Goal: Transaction & Acquisition: Purchase product/service

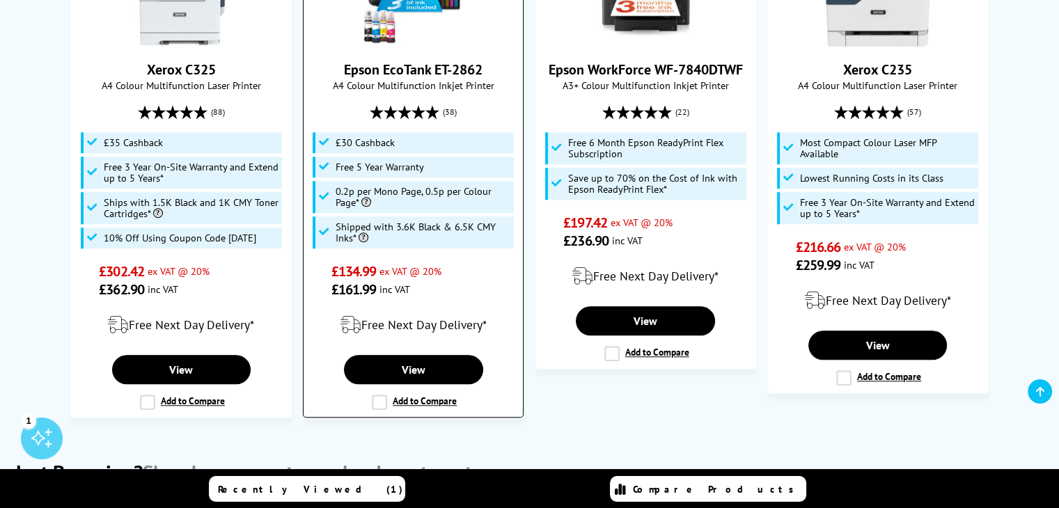
scroll to position [1045, 0]
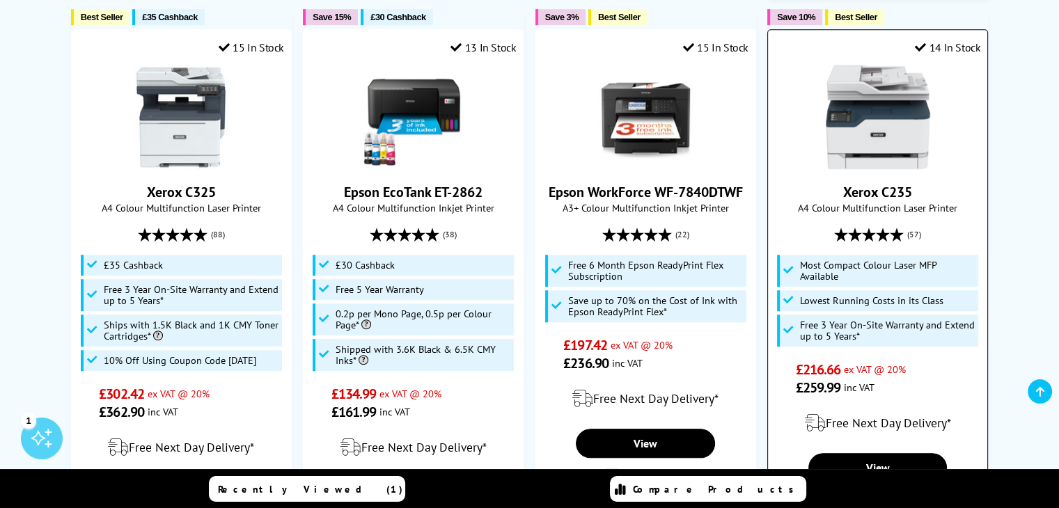
click at [850, 196] on link "Xerox C235" at bounding box center [877, 192] width 69 height 18
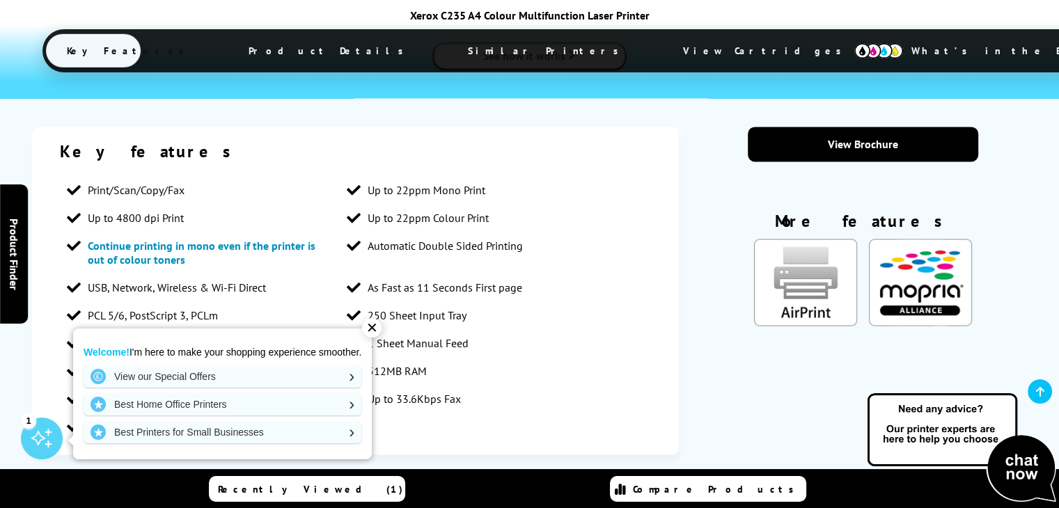
scroll to position [2605, 0]
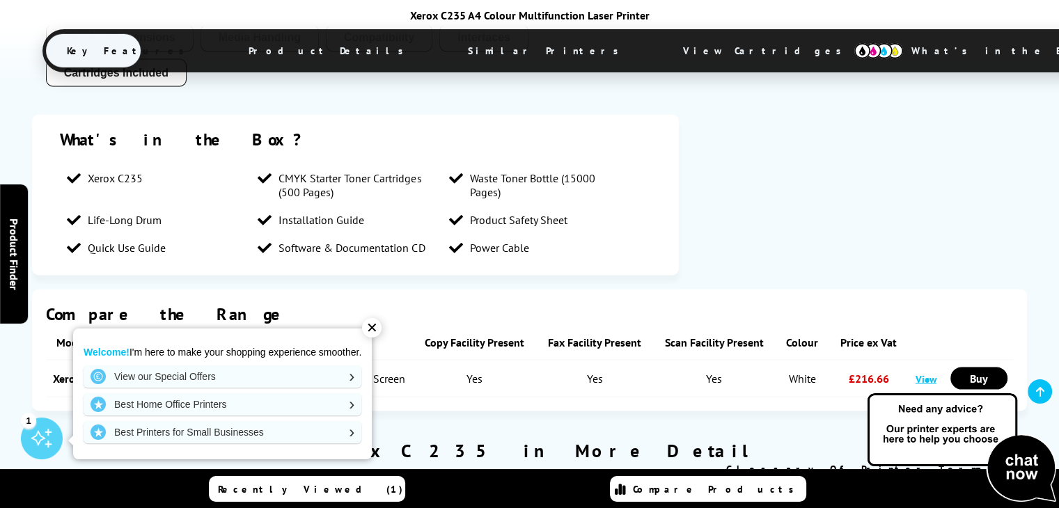
click at [371, 329] on div "✕" at bounding box center [372, 328] width 20 height 20
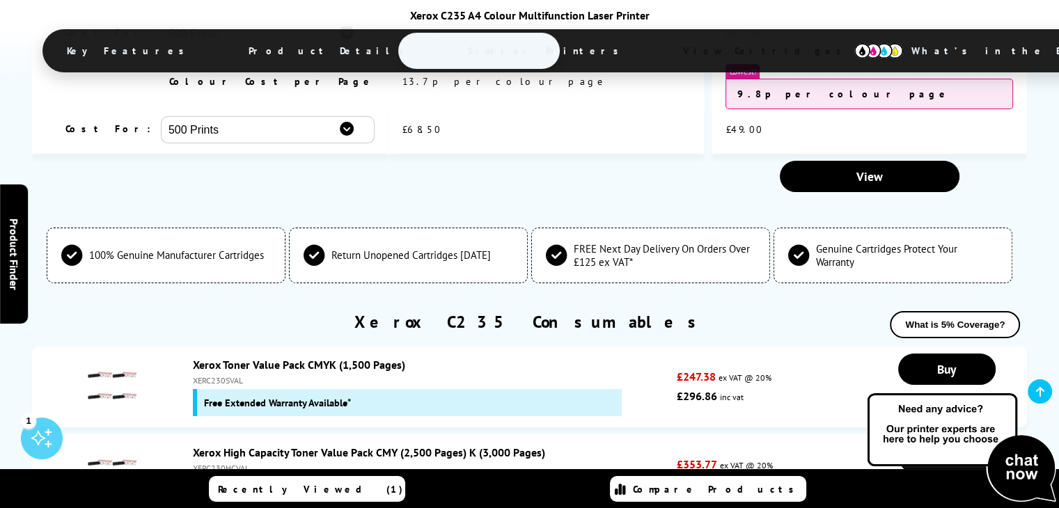
scroll to position [4973, 0]
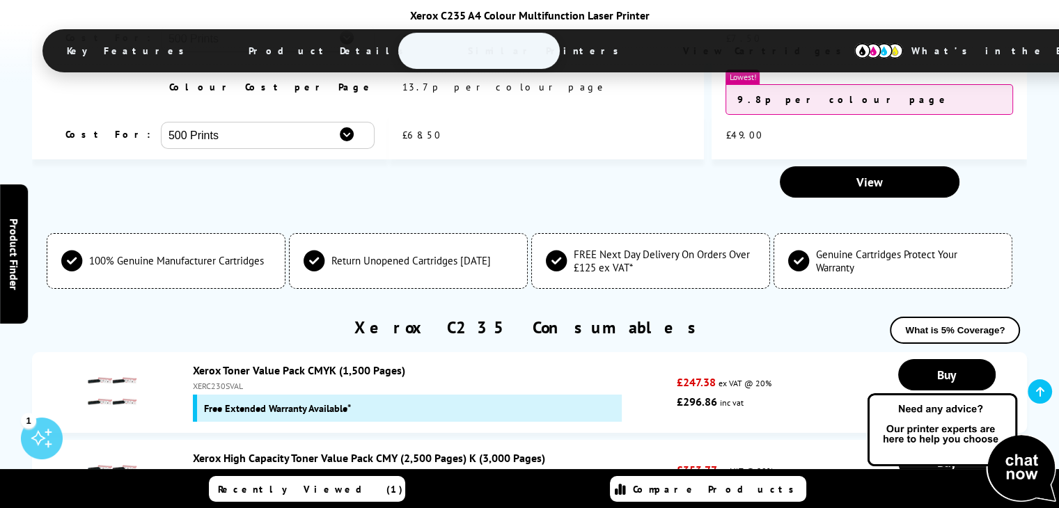
click at [309, 451] on link "Xerox High Capacity Toner Value Pack CMY (2,500 Pages) K (3,000 Pages)" at bounding box center [369, 458] width 352 height 14
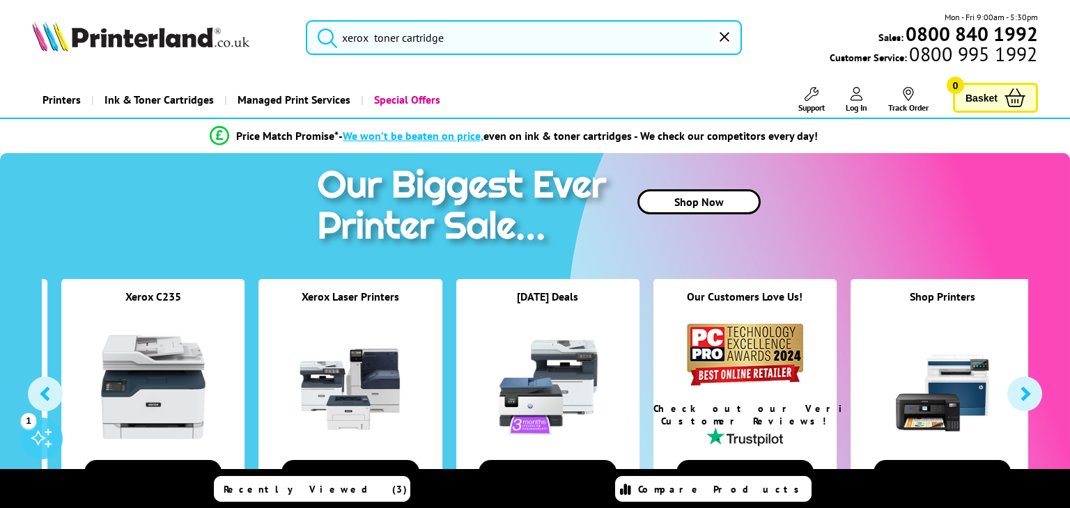
click at [476, 44] on input "xerox toner cartridge" at bounding box center [524, 37] width 436 height 35
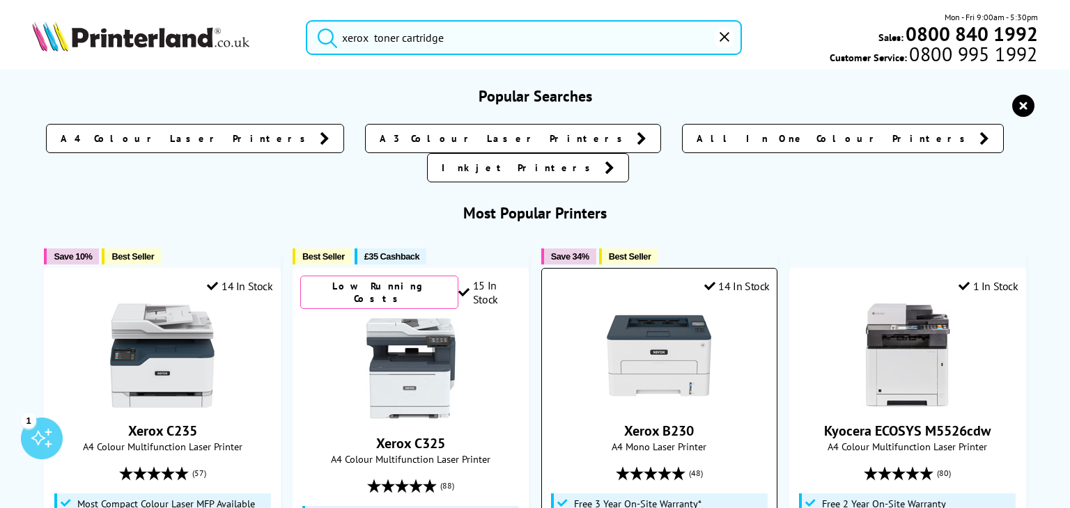
click at [667, 422] on link "Xerox B230" at bounding box center [659, 431] width 70 height 18
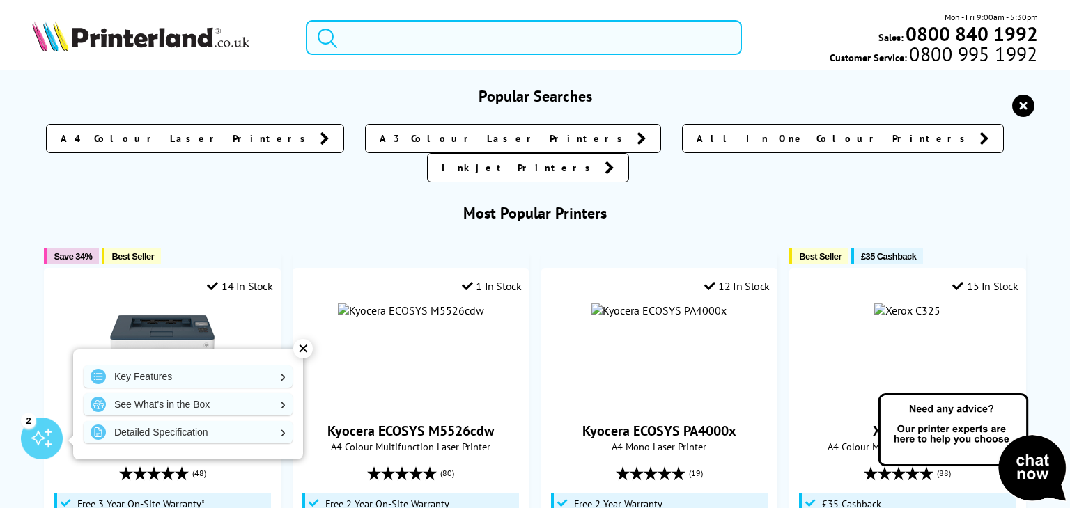
click at [515, 46] on input "search" at bounding box center [524, 37] width 436 height 35
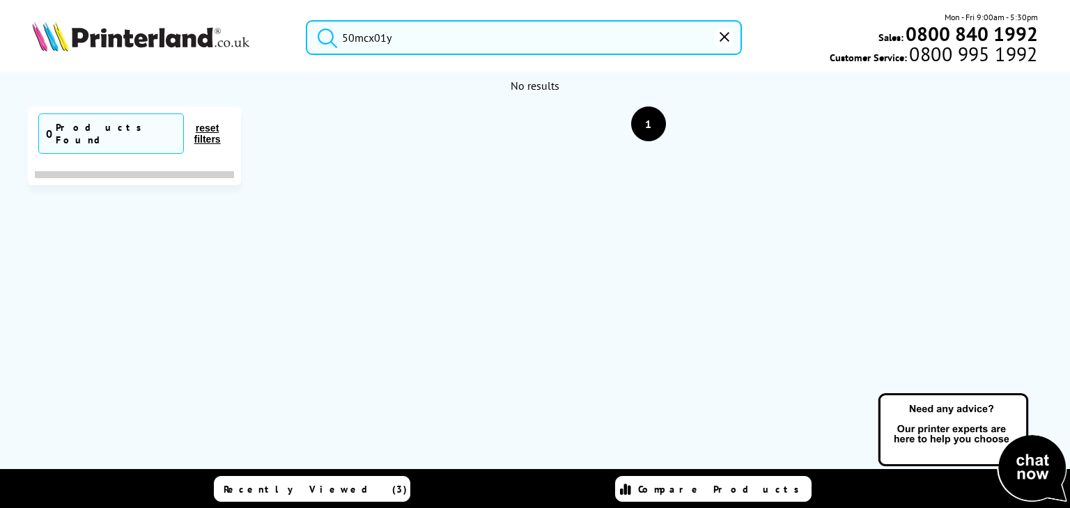
type input "50mcx01y"
click at [306, 20] on button "submit" at bounding box center [323, 35] width 35 height 31
drag, startPoint x: 413, startPoint y: 37, endPoint x: 295, endPoint y: 33, distance: 117.8
click at [295, 33] on div "50mcx01y" at bounding box center [514, 37] width 453 height 35
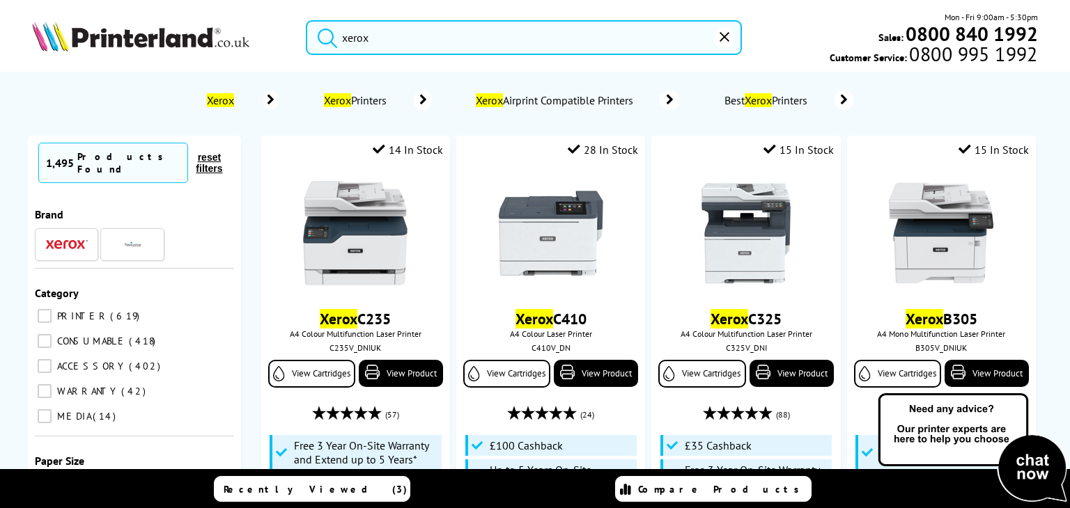
click at [306, 20] on button "submit" at bounding box center [323, 35] width 35 height 31
click at [493, 45] on input "xerox" at bounding box center [524, 37] width 436 height 35
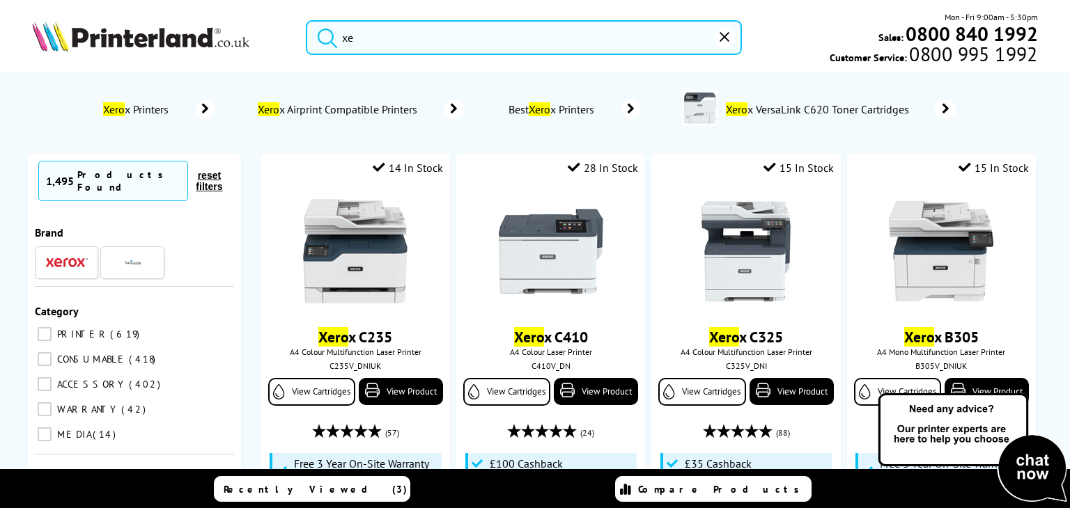
type input "x"
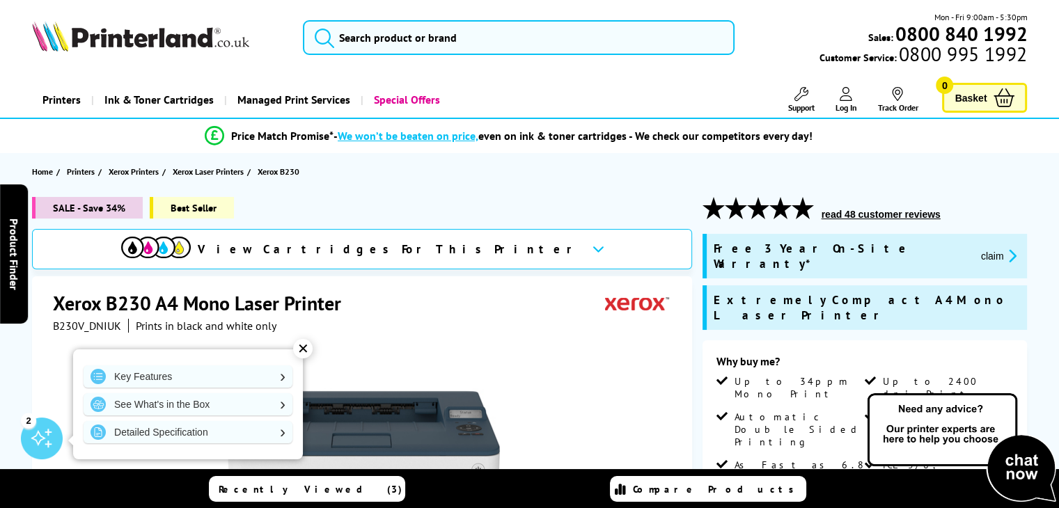
click at [164, 40] on img at bounding box center [140, 36] width 217 height 31
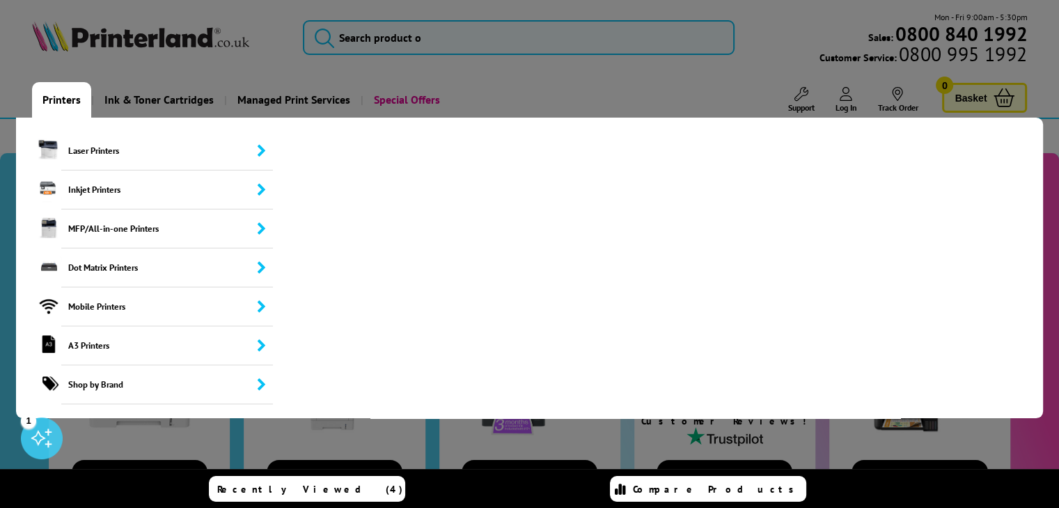
click at [69, 102] on link "Printers" at bounding box center [61, 100] width 59 height 36
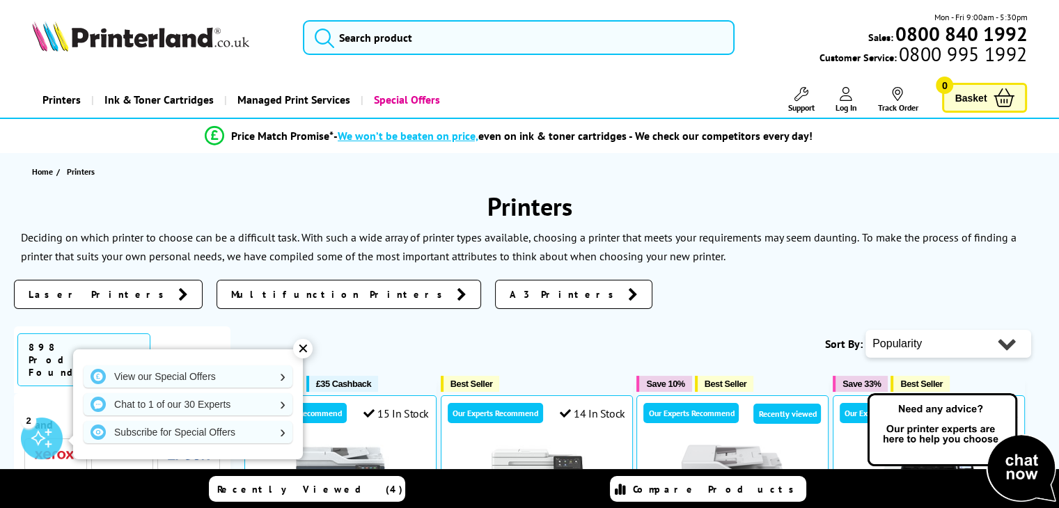
click at [63, 102] on link "Printers" at bounding box center [61, 100] width 59 height 36
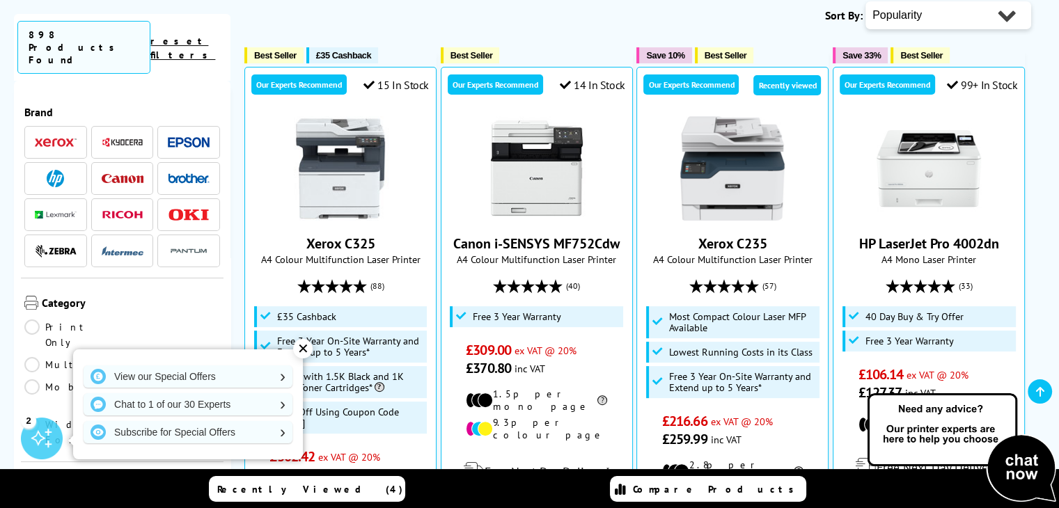
scroll to position [348, 0]
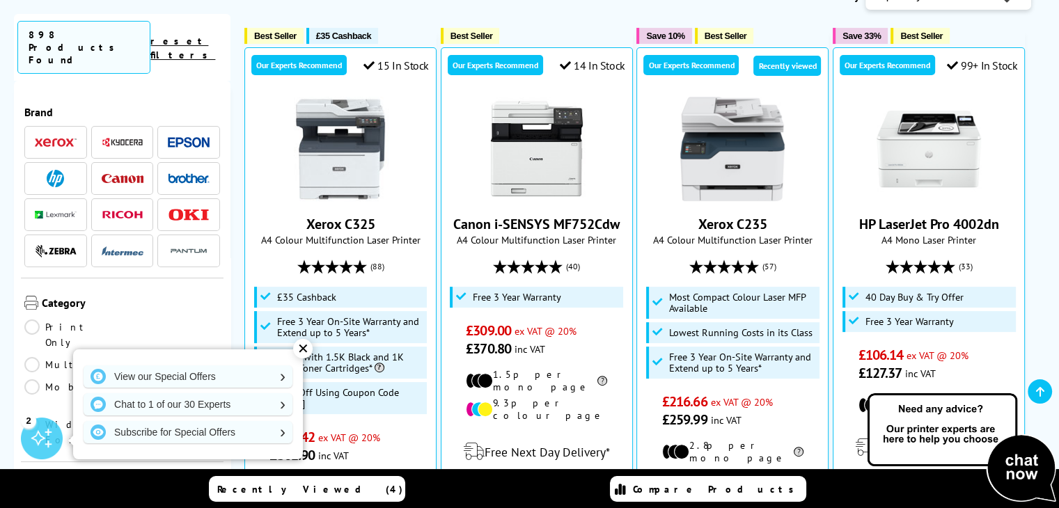
click at [67, 134] on span at bounding box center [56, 142] width 42 height 17
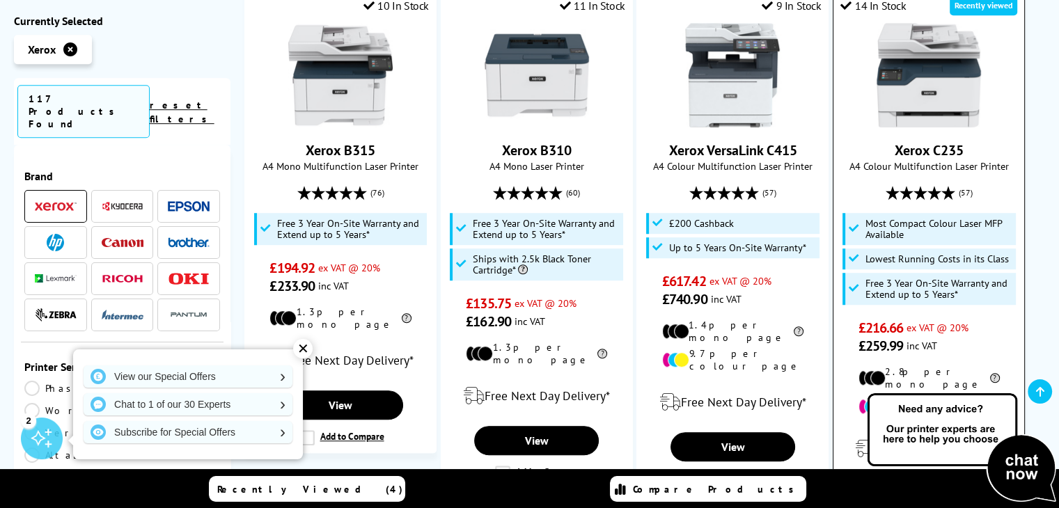
scroll to position [975, 0]
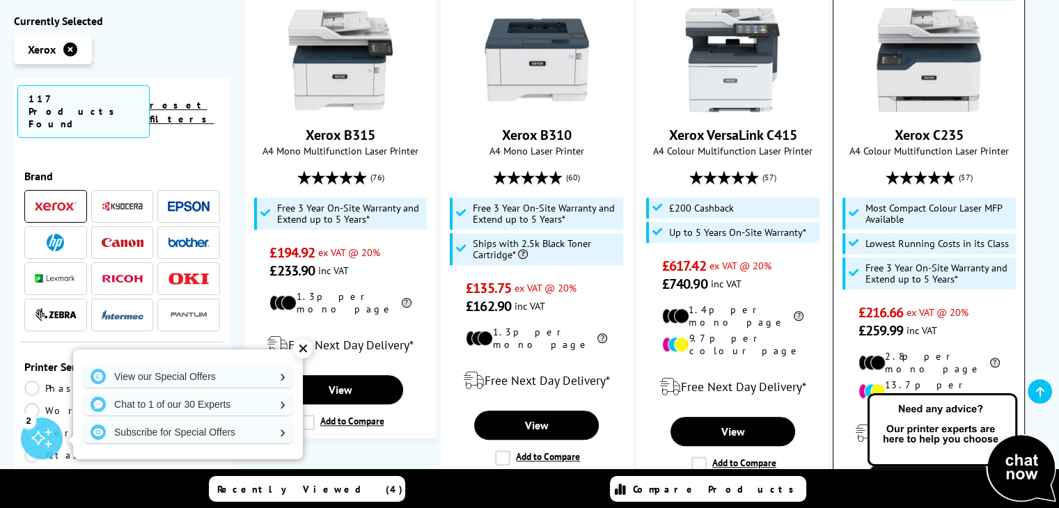
click at [868, 384] on icon at bounding box center [863, 391] width 9 height 15
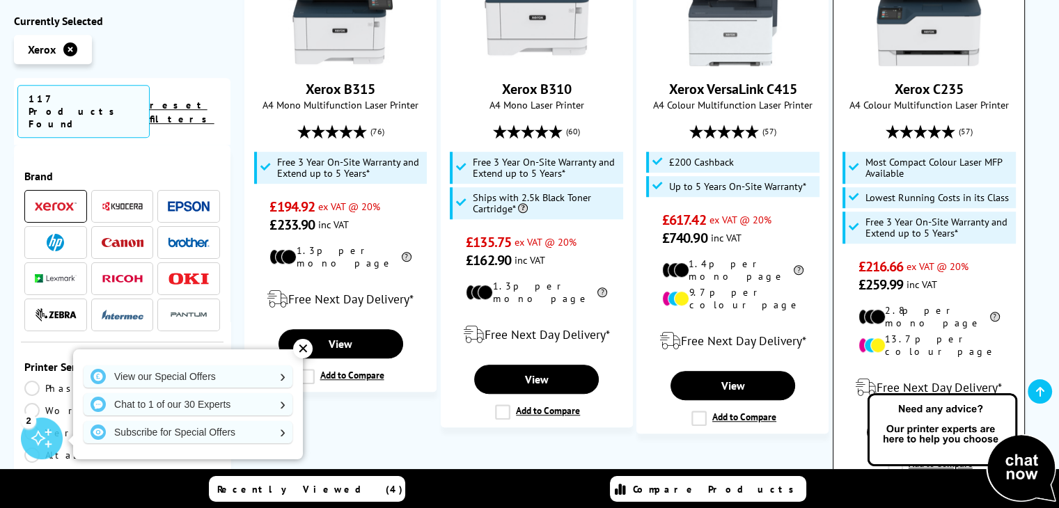
scroll to position [1045, 0]
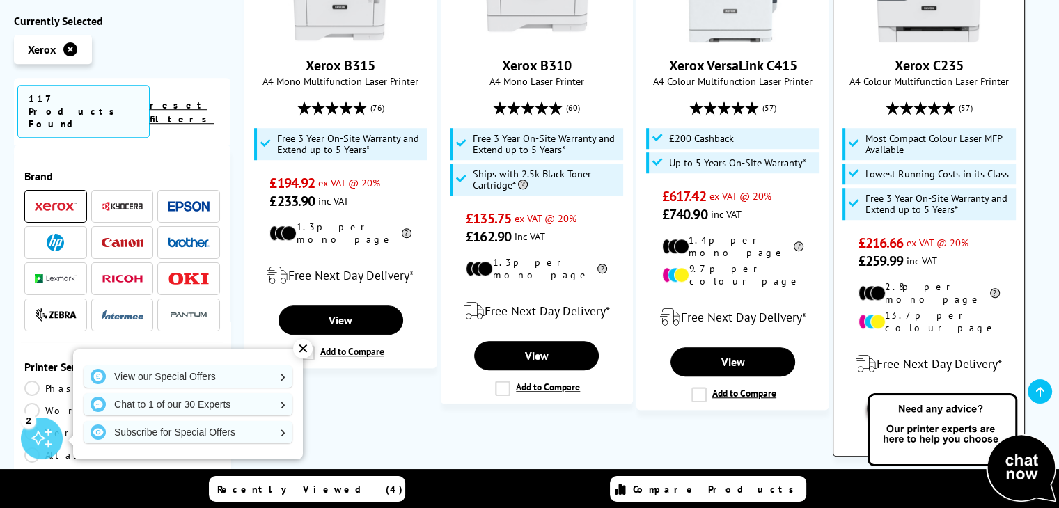
click at [901, 394] on link "View" at bounding box center [929, 408] width 125 height 29
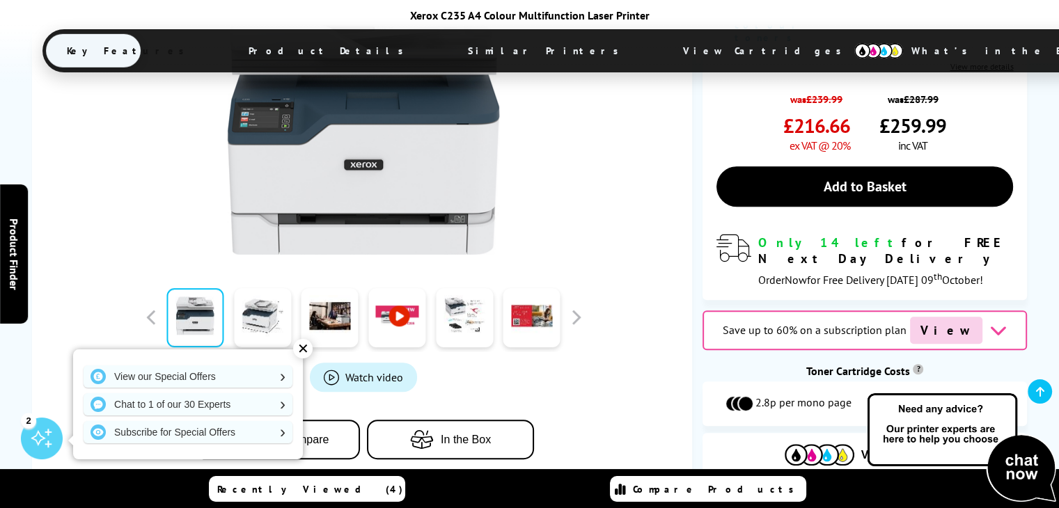
scroll to position [836, 0]
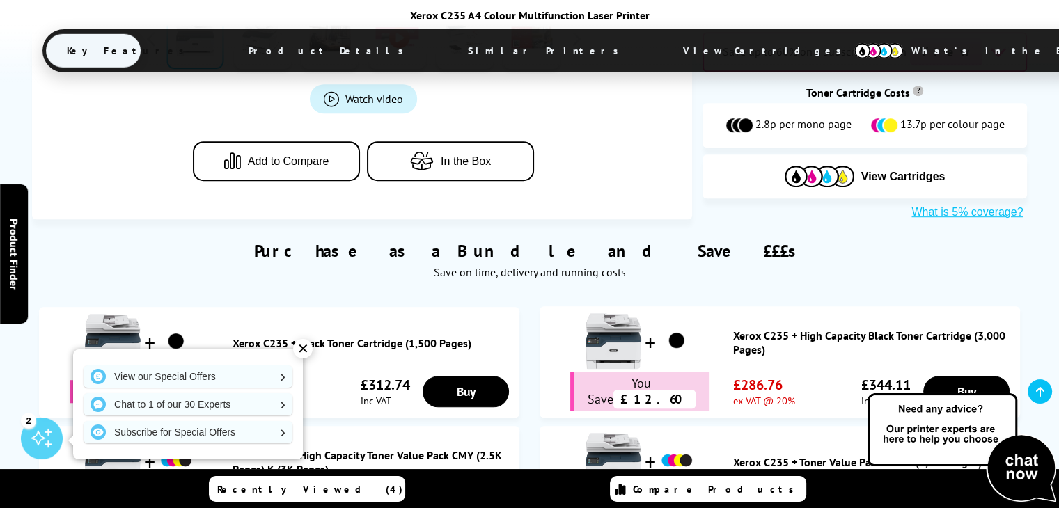
click at [303, 350] on div "✕" at bounding box center [303, 349] width 20 height 20
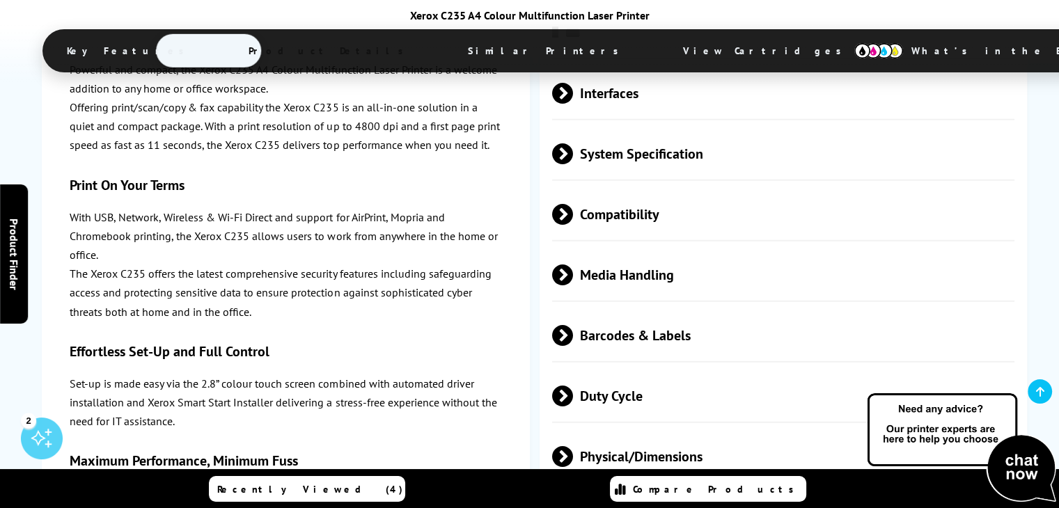
scroll to position [3691, 0]
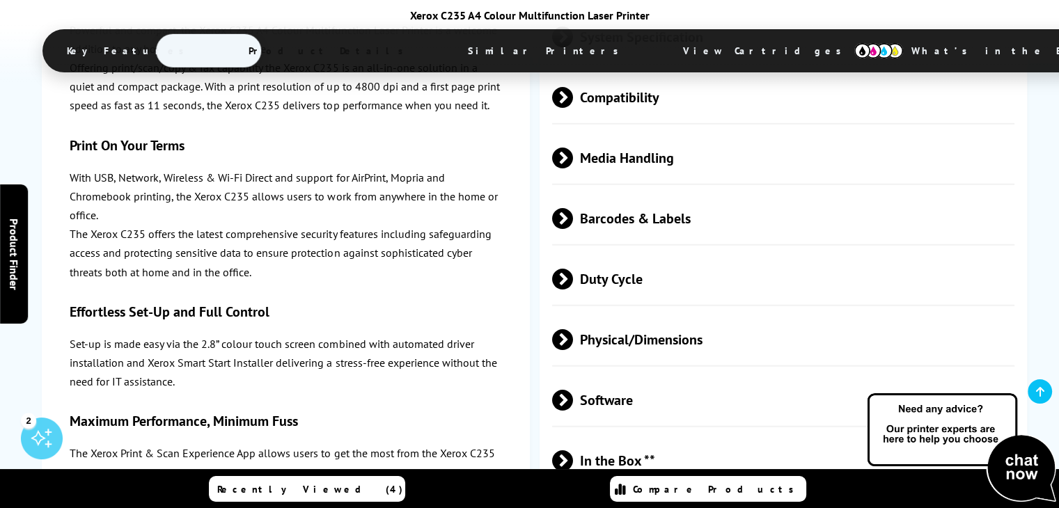
click at [662, 57] on span "View Cartridges" at bounding box center [768, 51] width 213 height 36
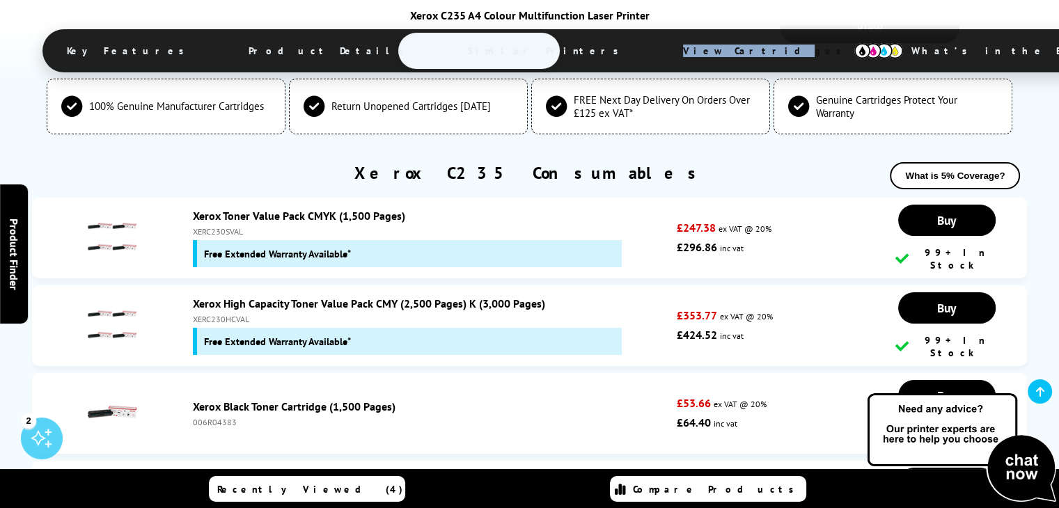
scroll to position [5058, 0]
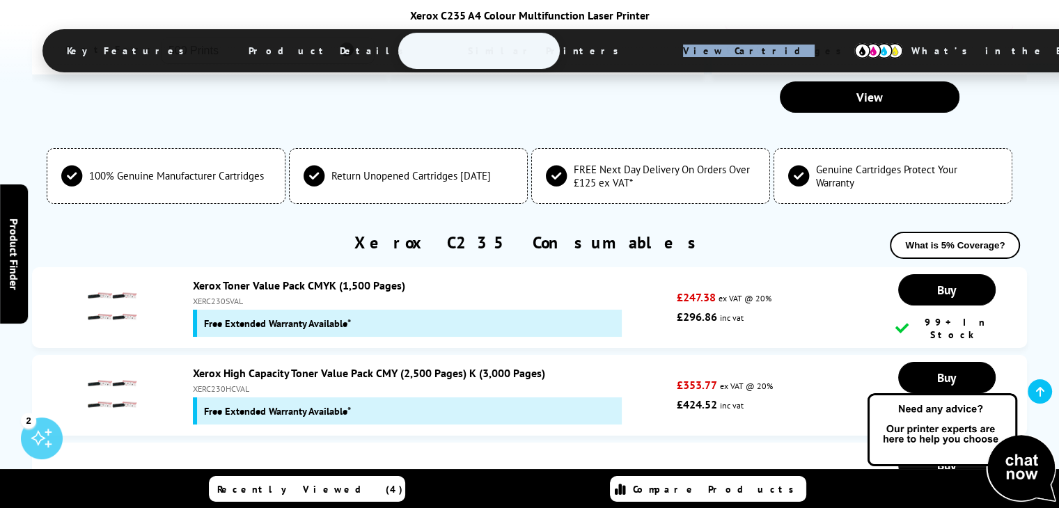
click at [267, 469] on link "Xerox Black Toner Cartridge (1,500 Pages)" at bounding box center [294, 476] width 203 height 14
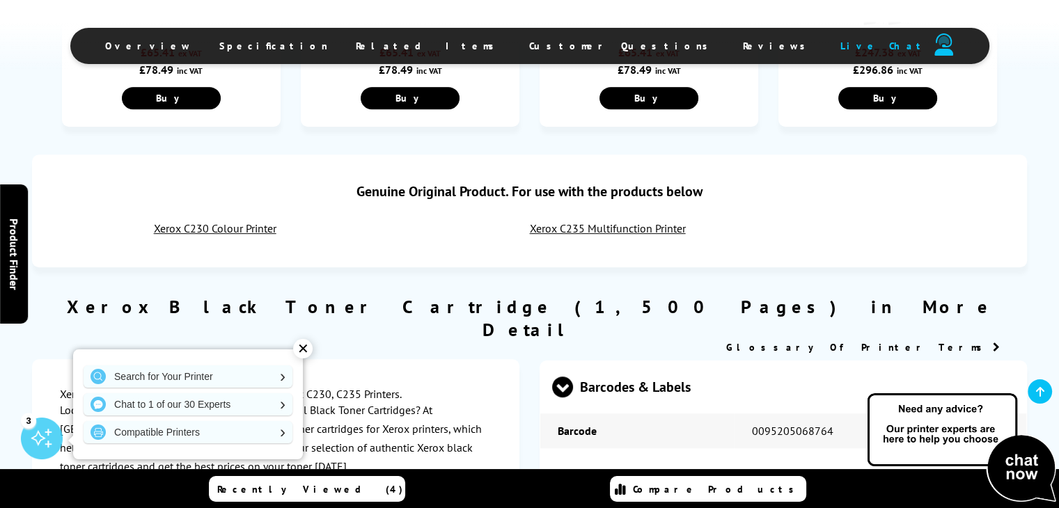
scroll to position [905, 0]
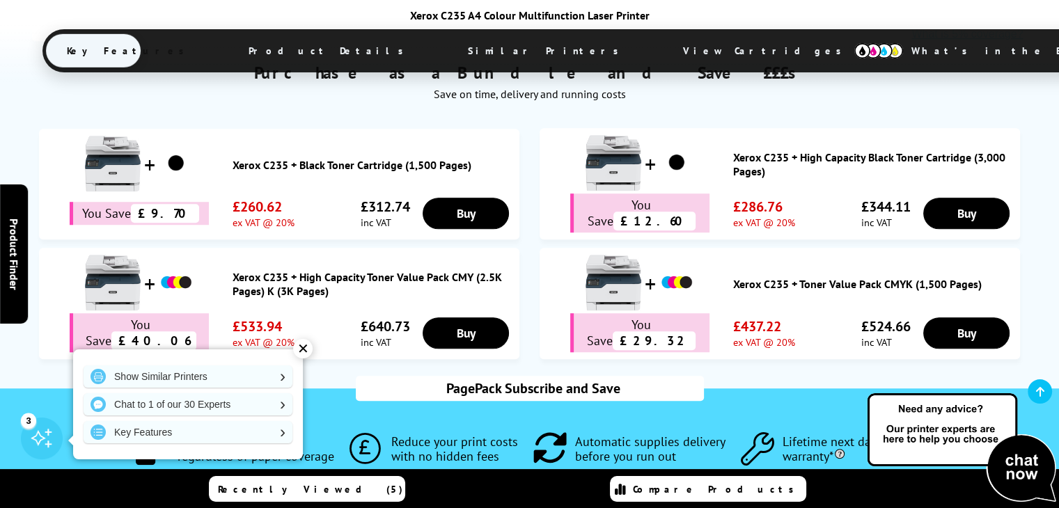
scroll to position [596, 0]
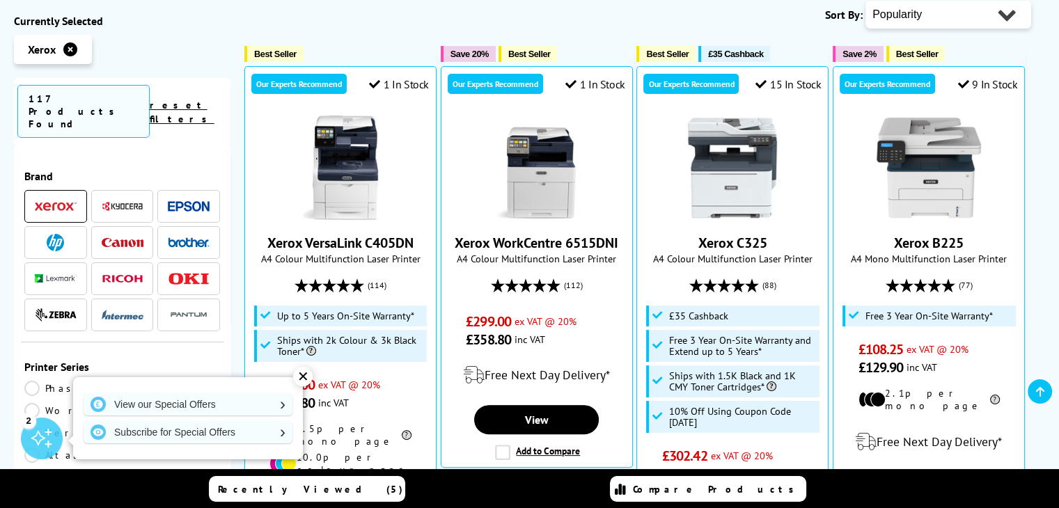
scroll to position [223, 0]
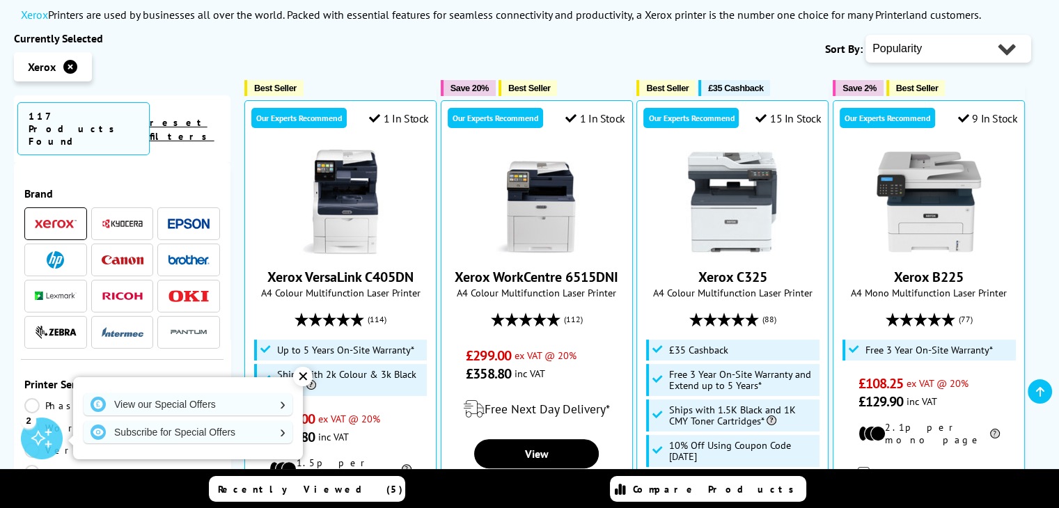
click at [301, 378] on div "✕" at bounding box center [303, 377] width 20 height 20
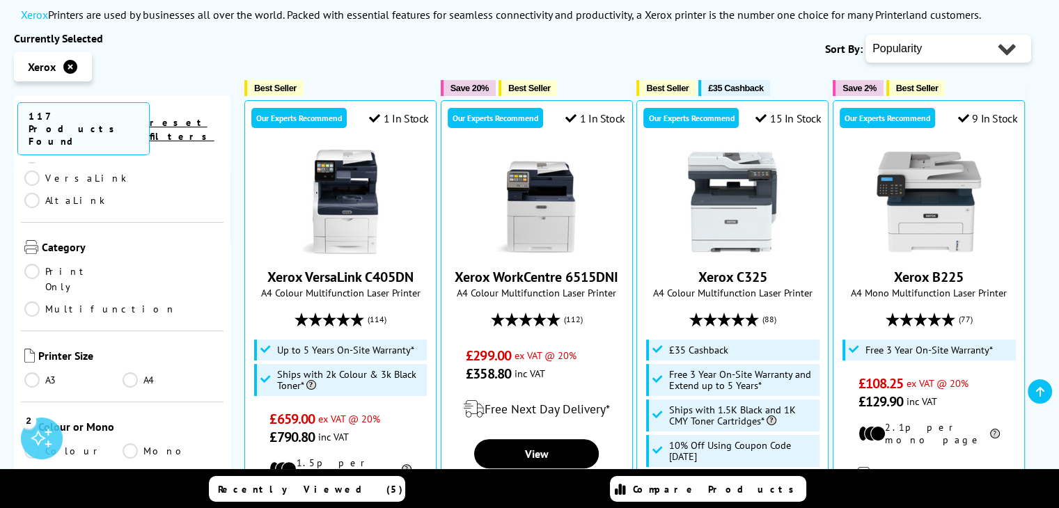
scroll to position [348, 0]
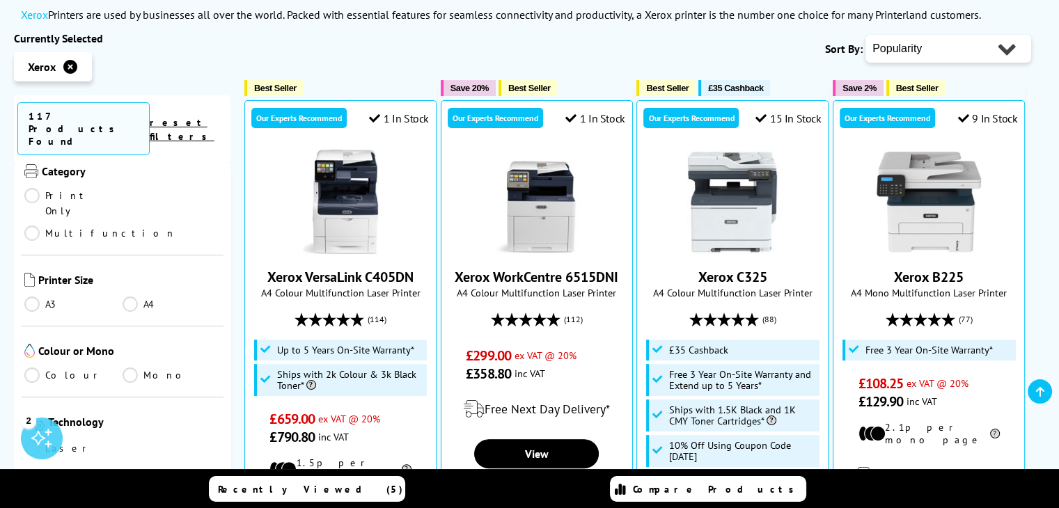
click at [70, 368] on link "Colour" at bounding box center [73, 375] width 98 height 15
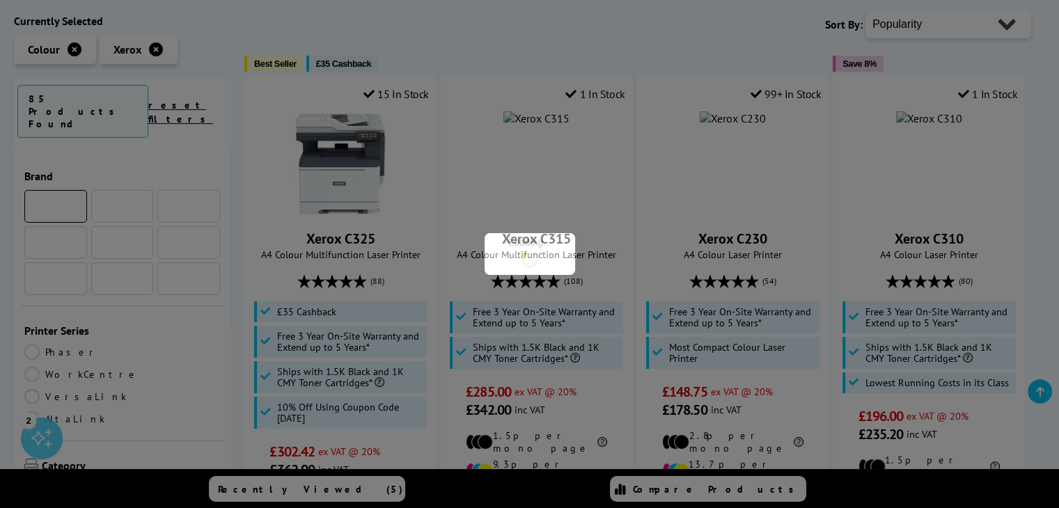
scroll to position [348, 0]
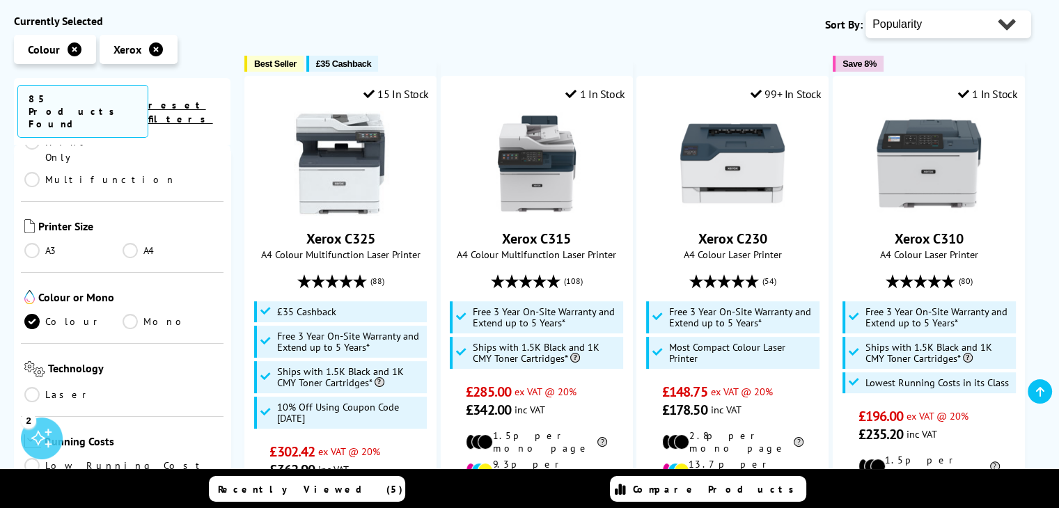
click at [137, 314] on link "Mono" at bounding box center [172, 321] width 98 height 15
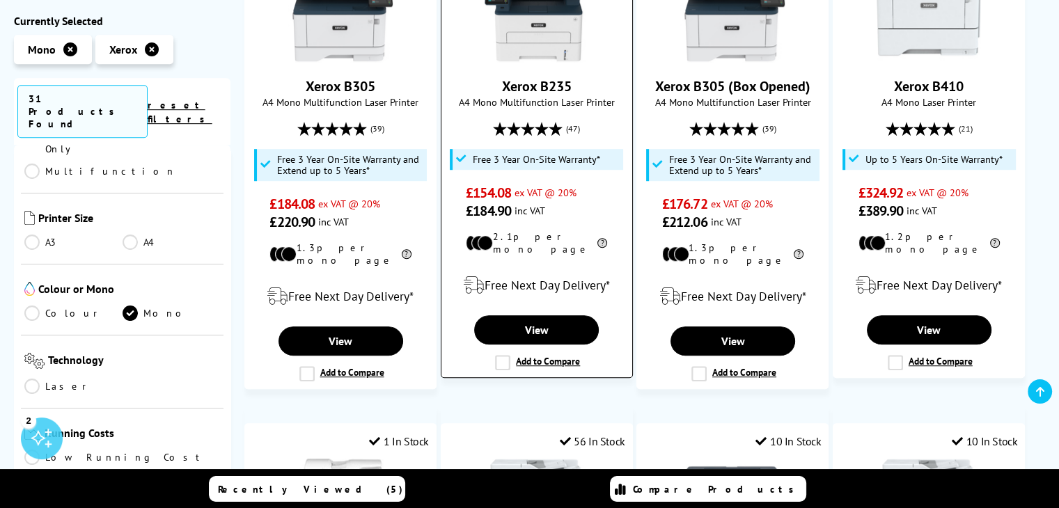
scroll to position [1198, 0]
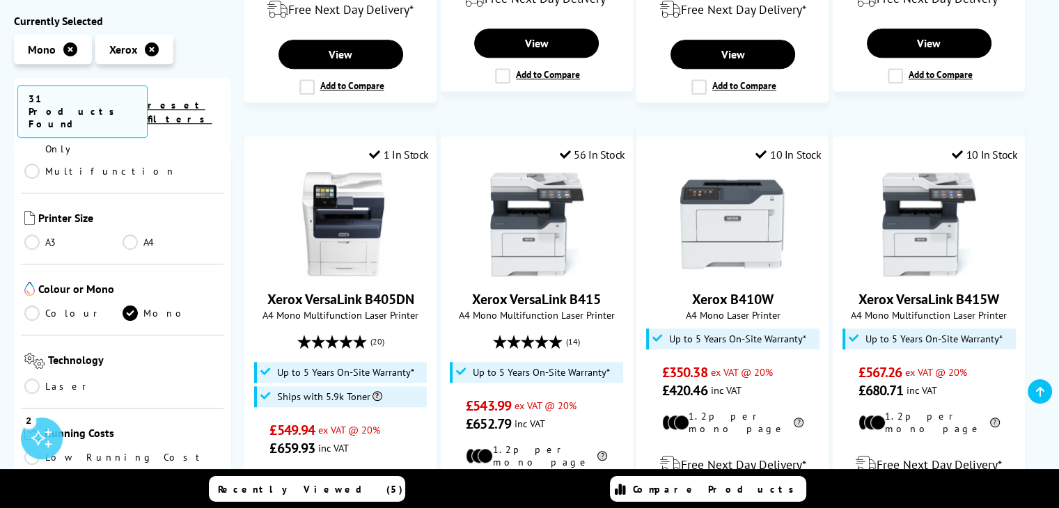
click at [54, 306] on link "Colour" at bounding box center [73, 313] width 98 height 15
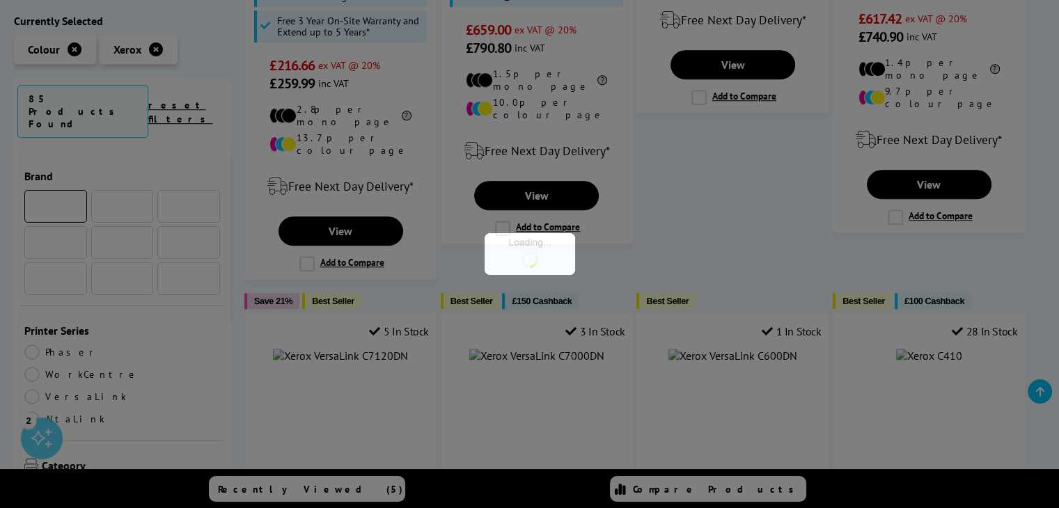
scroll to position [348, 0]
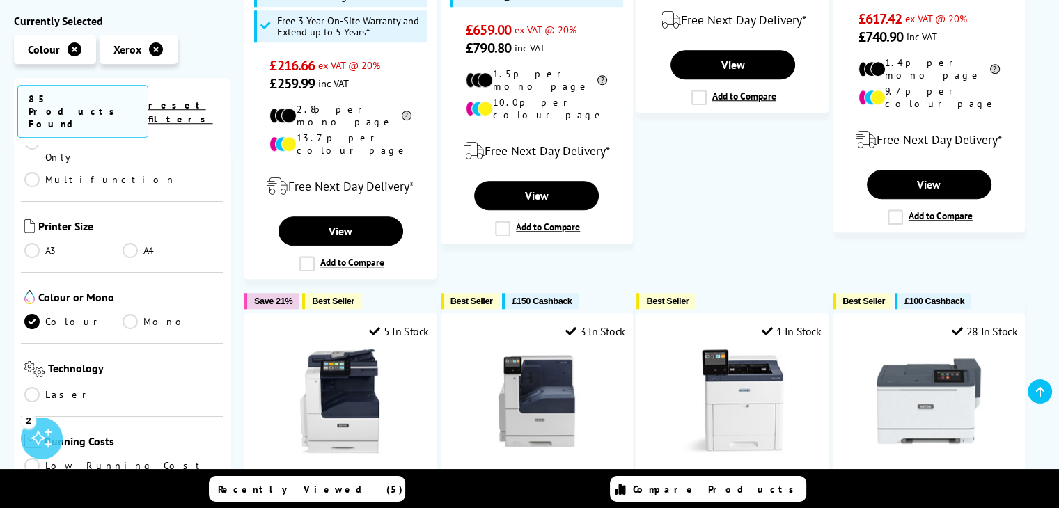
click at [166, 314] on link "Mono" at bounding box center [172, 321] width 98 height 15
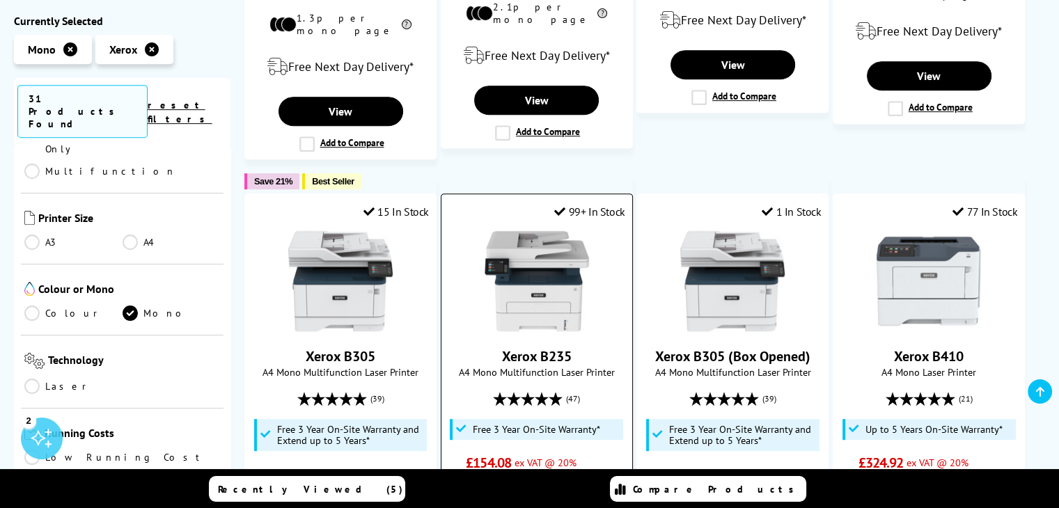
scroll to position [293, 0]
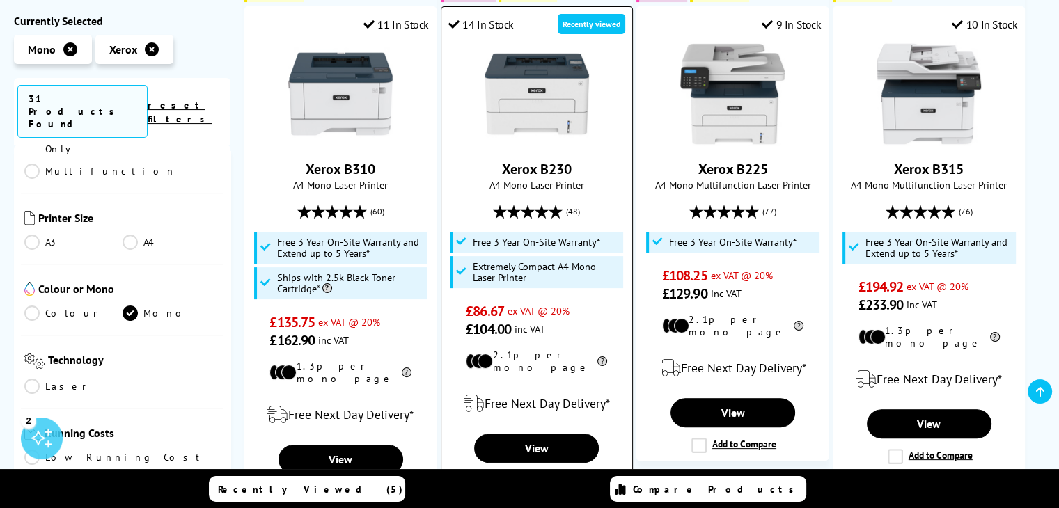
click at [536, 167] on link "Xerox B230" at bounding box center [537, 169] width 70 height 18
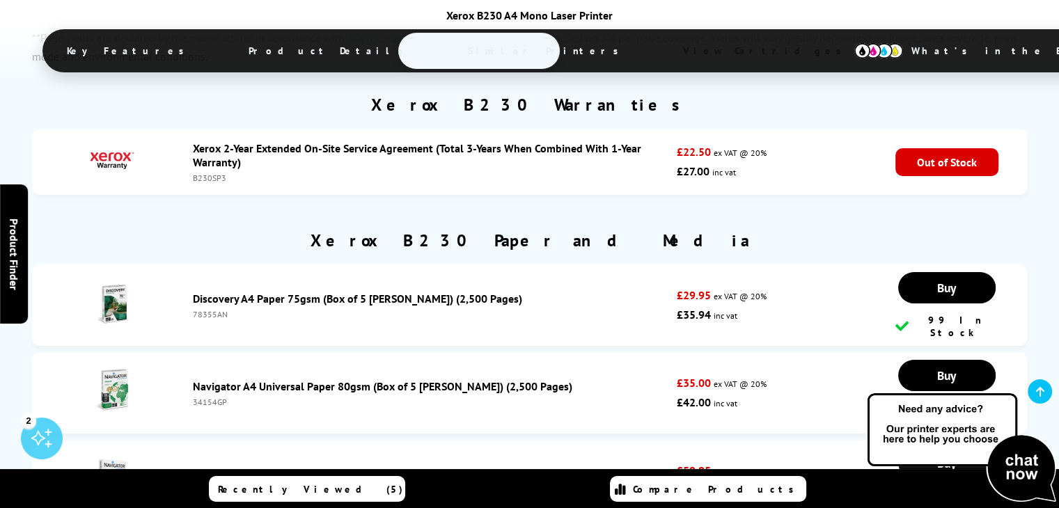
scroll to position [5017, 0]
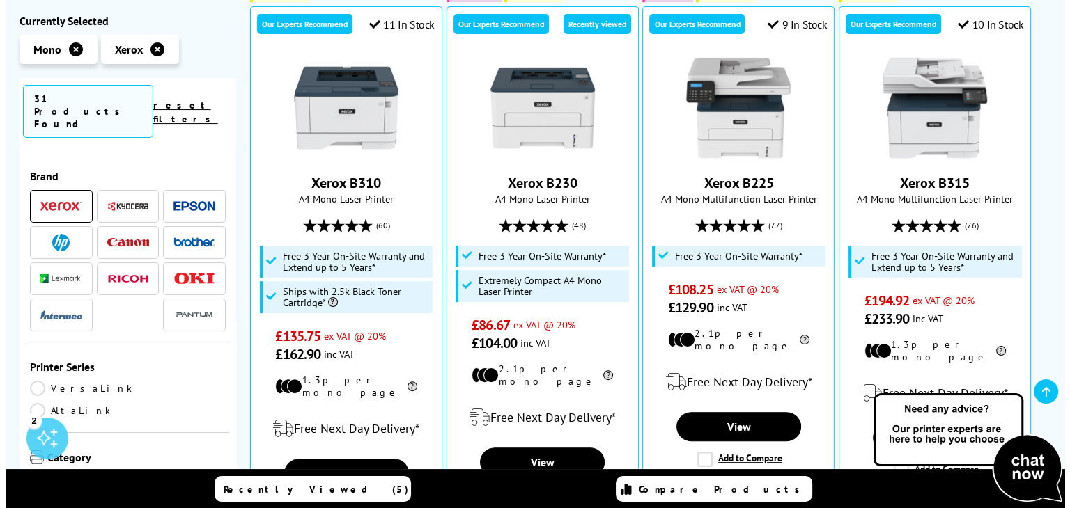
scroll to position [14, 0]
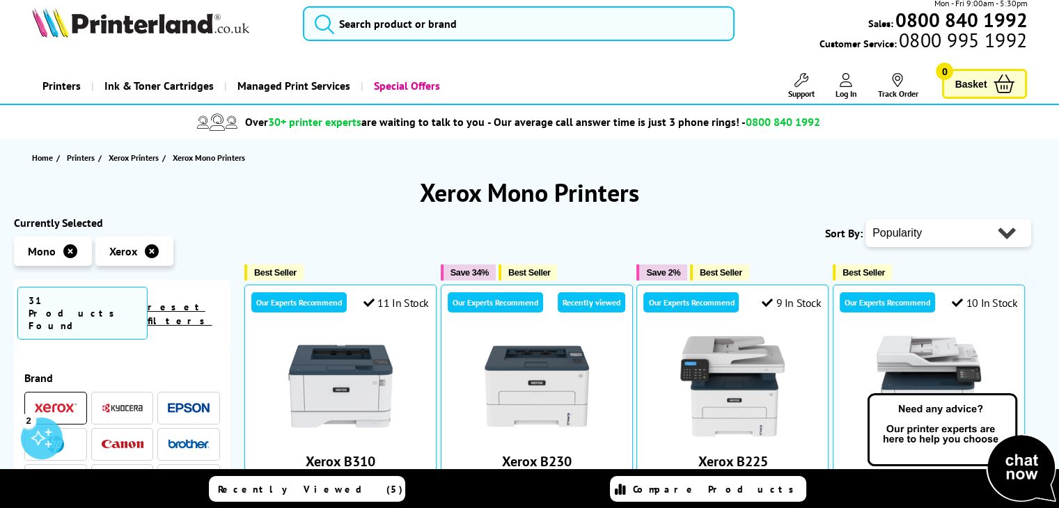
click at [72, 255] on icon at bounding box center [70, 251] width 14 height 14
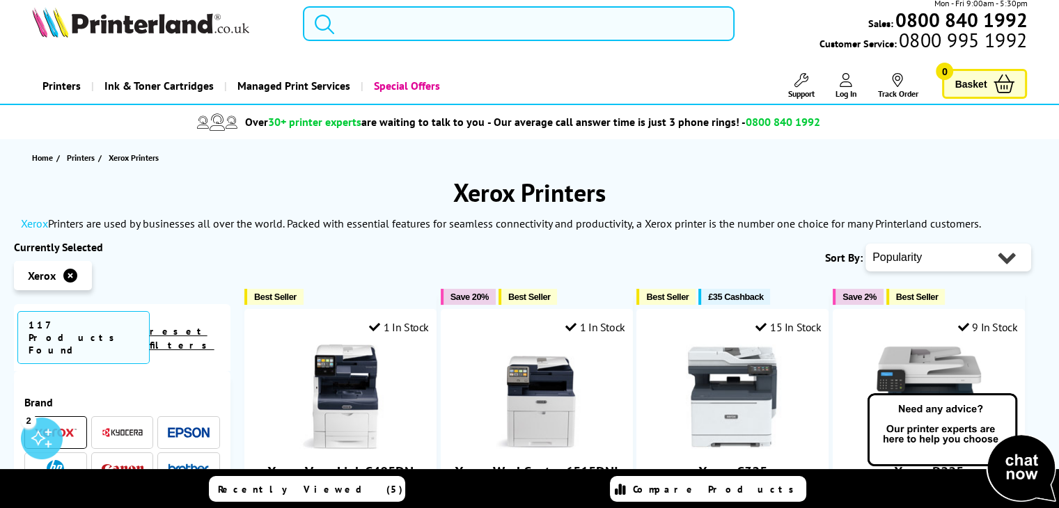
click at [423, 32] on input "search" at bounding box center [519, 23] width 432 height 35
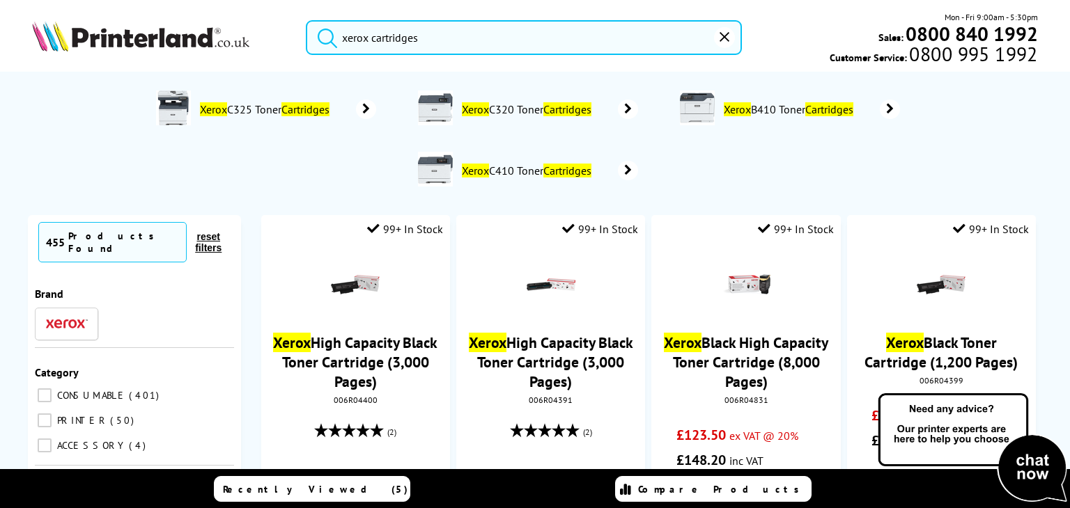
type input "xerox cartridges"
click at [306, 20] on button "submit" at bounding box center [323, 35] width 35 height 31
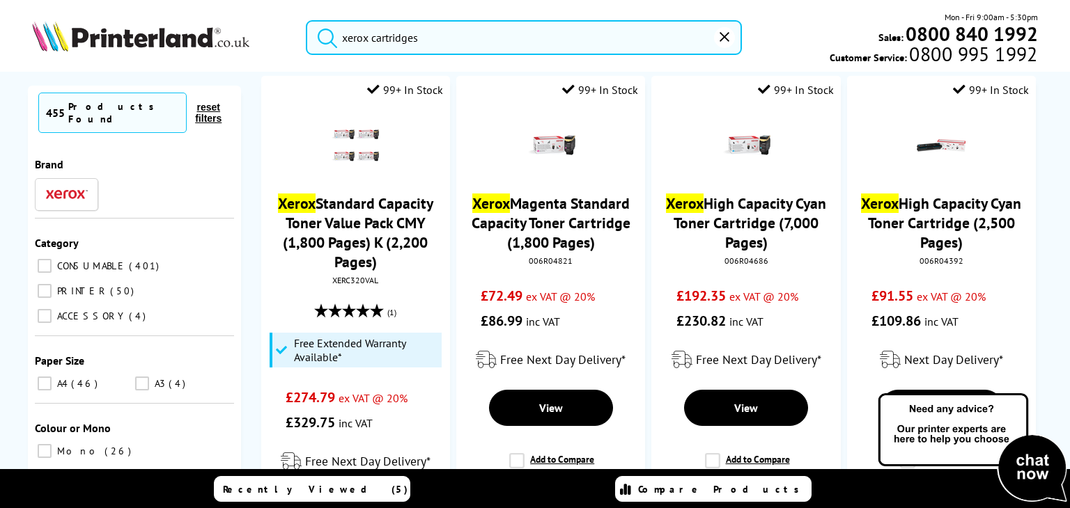
scroll to position [2020, 0]
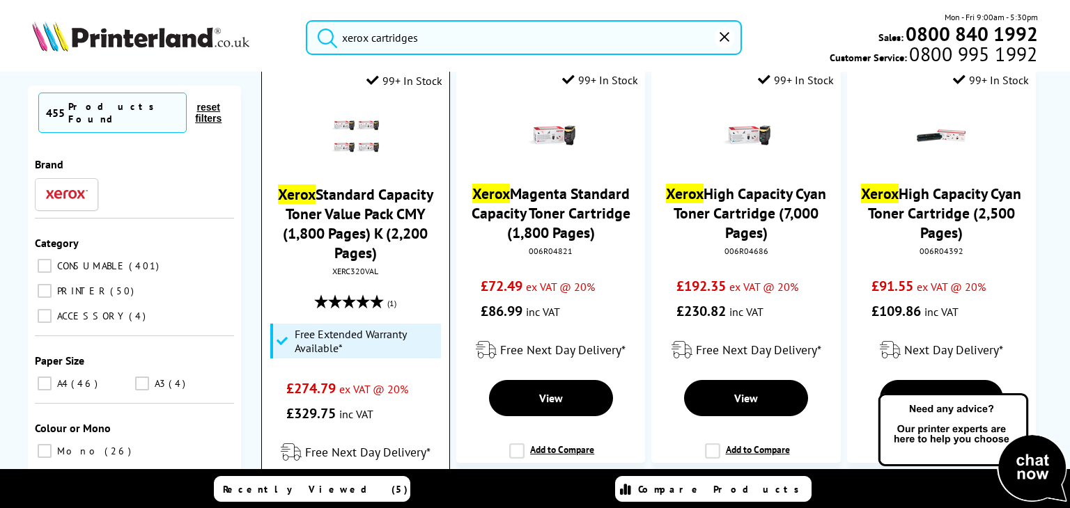
click at [396, 236] on link "Xerox Standard Capacity Toner Value Pack CMY (1,800 Pages) K (2,200 Pages)" at bounding box center [355, 224] width 155 height 78
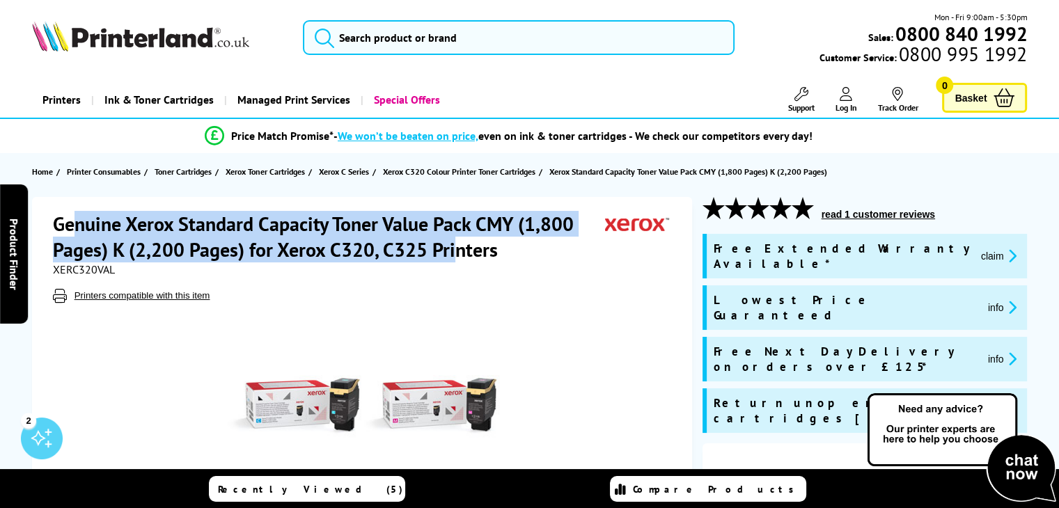
drag, startPoint x: 71, startPoint y: 217, endPoint x: 499, endPoint y: 281, distance: 433.1
click at [469, 260] on h1 "Genuine Xerox Standard Capacity Toner Value Pack CMY (1,800 Pages) K (2,200 Pag…" at bounding box center [329, 237] width 552 height 52
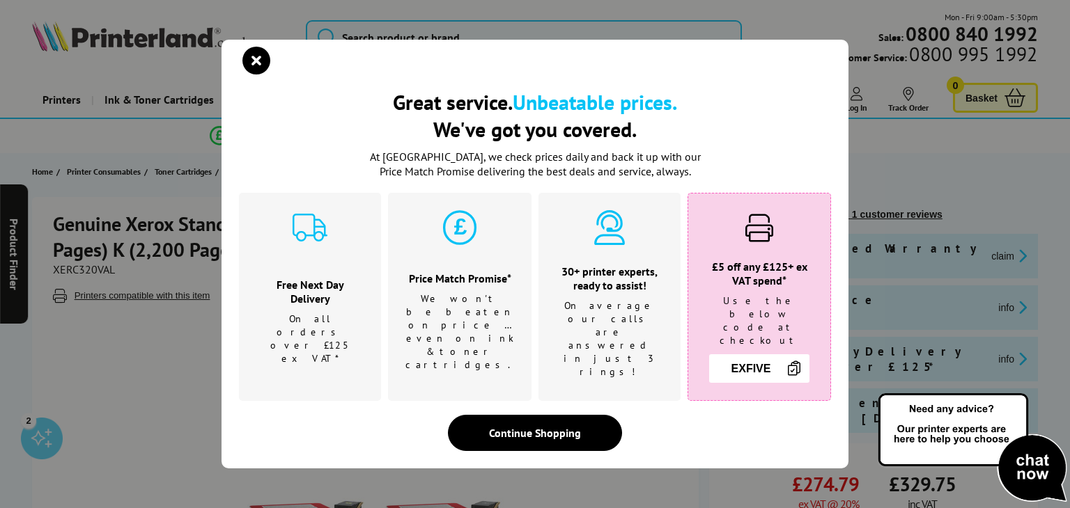
click at [509, 285] on div "Price Match Promise* We won't be beaten on price …even on ink & toner cartridge…" at bounding box center [459, 297] width 143 height 208
click at [267, 71] on icon "close modal" at bounding box center [256, 61] width 28 height 28
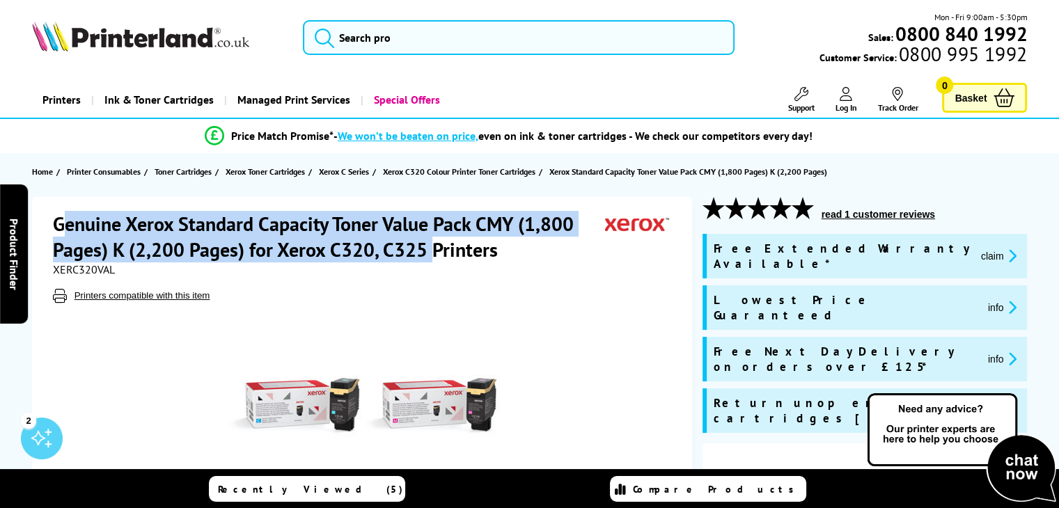
drag, startPoint x: 62, startPoint y: 223, endPoint x: 457, endPoint y: 249, distance: 395.7
click at [447, 248] on h1 "Genuine Xerox Standard Capacity Toner Value Pack CMY (1,800 Pages) K (2,200 Pag…" at bounding box center [329, 237] width 552 height 52
drag, startPoint x: 499, startPoint y: 256, endPoint x: 34, endPoint y: 229, distance: 465.3
click at [34, 229] on div "Genuine Xerox Standard Capacity Toner Value Pack CMY (1,800 Pages) K (2,200 Pag…" at bounding box center [362, 474] width 660 height 554
copy h1 "Genuine Xerox Standard Capacity Toner Value Pack CMY (1,800 Pages) K (2,200 Pag…"
